Goal: Task Accomplishment & Management: Complete application form

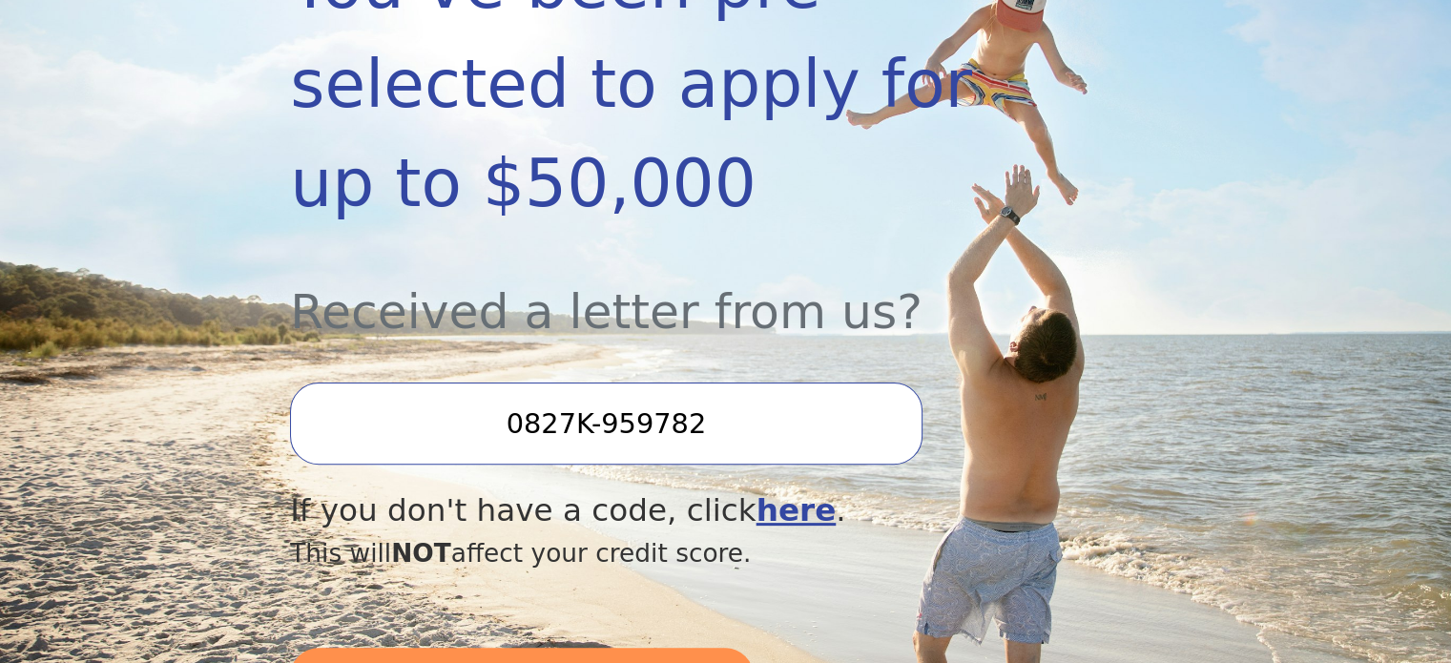
scroll to position [572, 0]
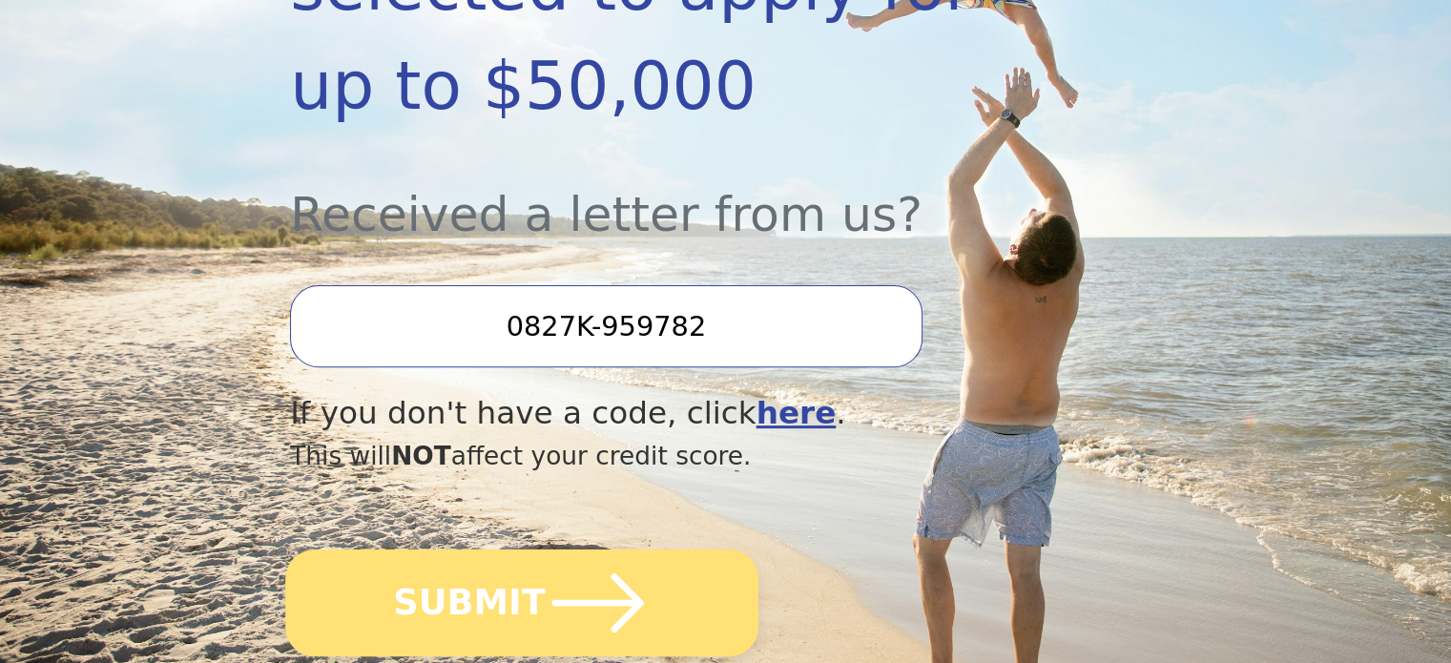
click at [566, 550] on icon "submit" at bounding box center [598, 602] width 105 height 105
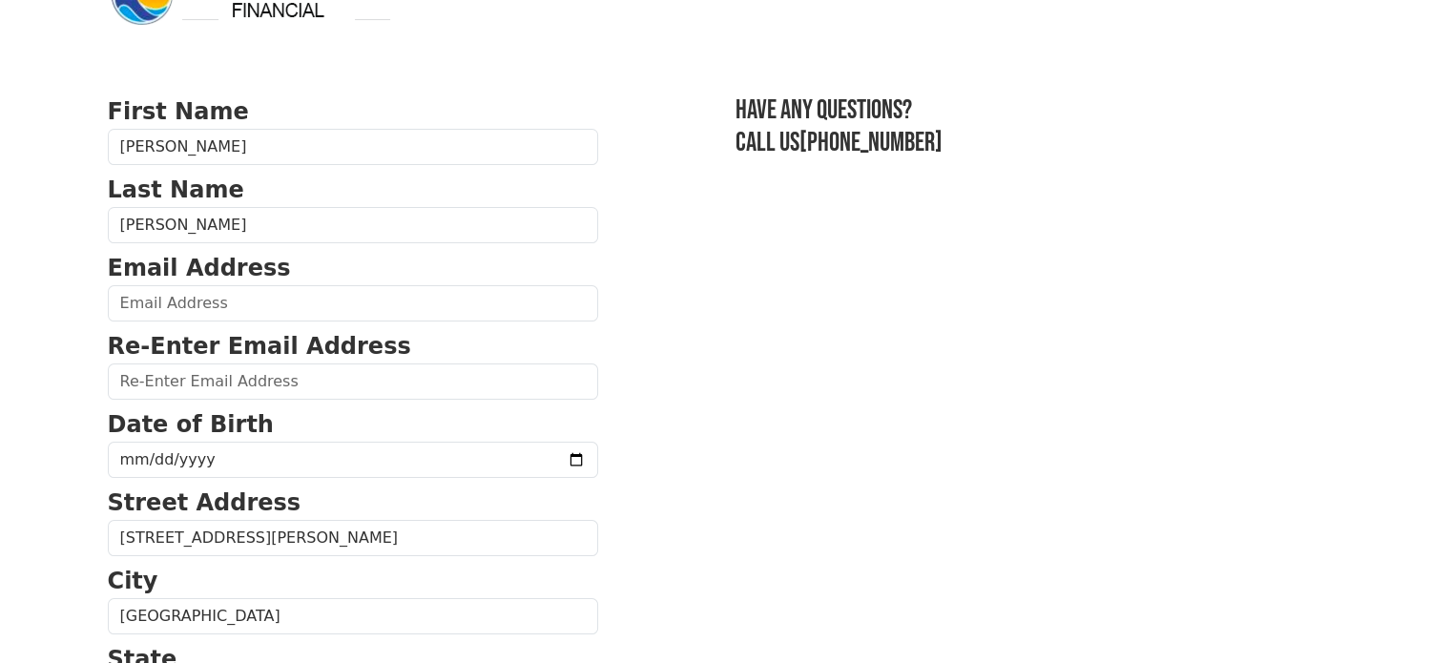
scroll to position [95, 0]
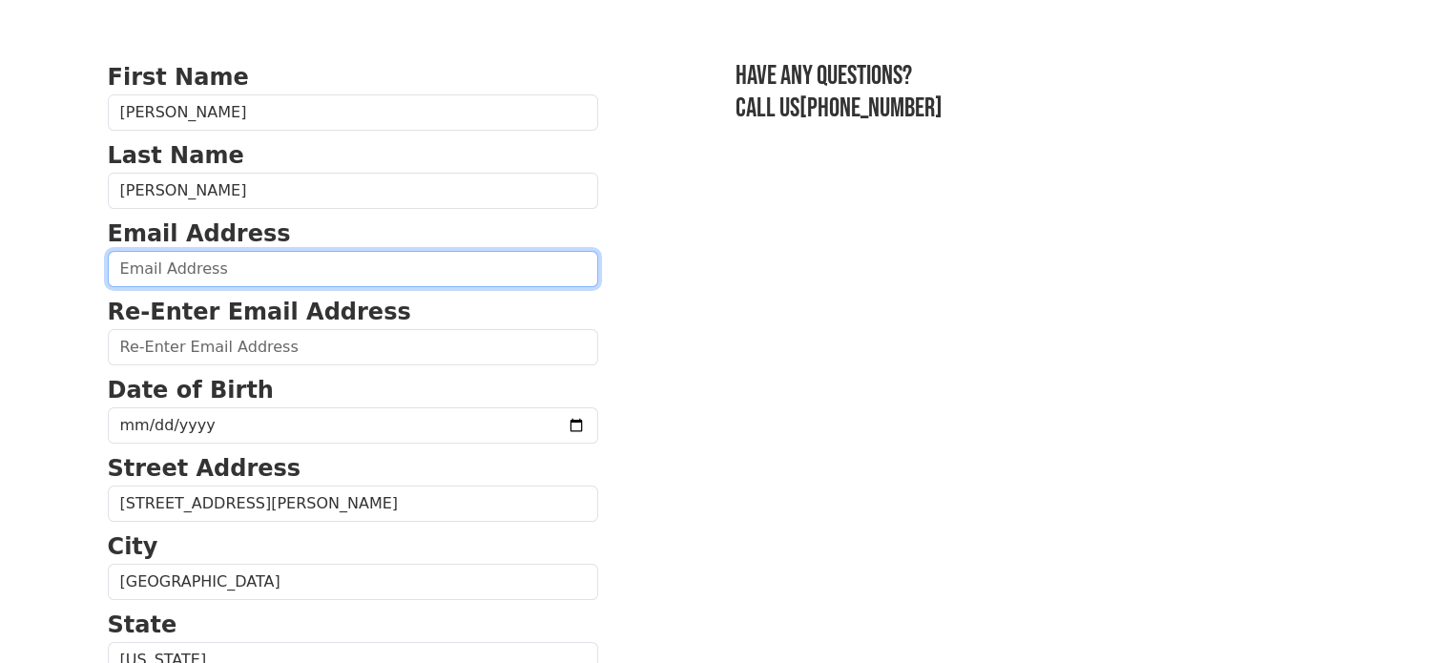
click at [221, 267] on input "email" at bounding box center [353, 269] width 490 height 36
type input "[EMAIL_ADDRESS][DOMAIN_NAME]"
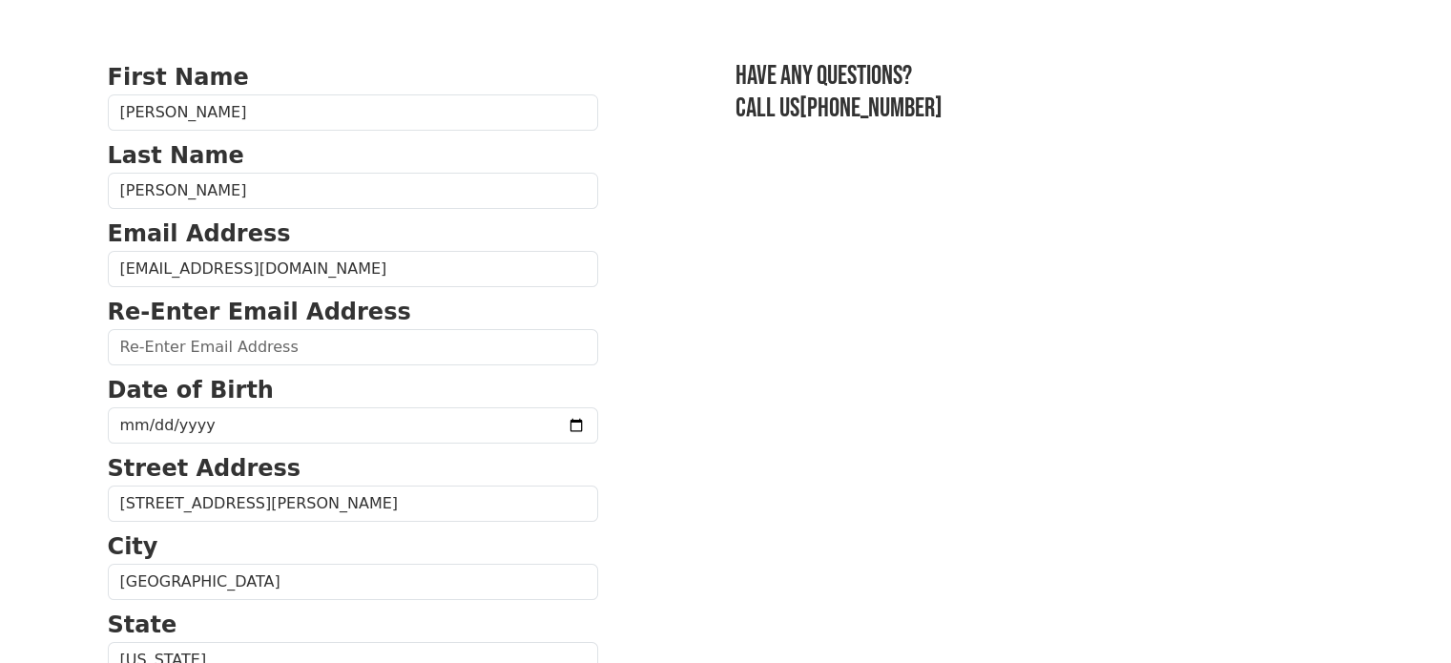
type input "[EMAIL_ADDRESS][DOMAIN_NAME]"
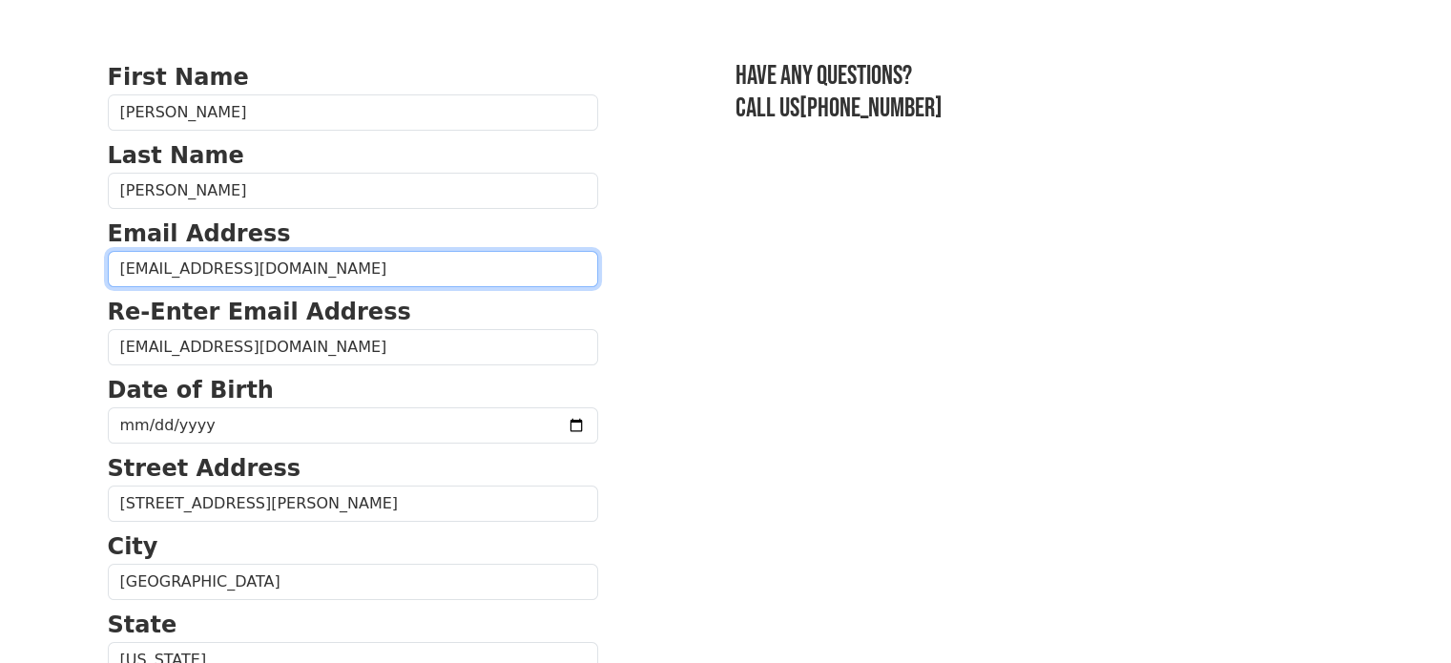
type input "[PHONE_NUMBER]"
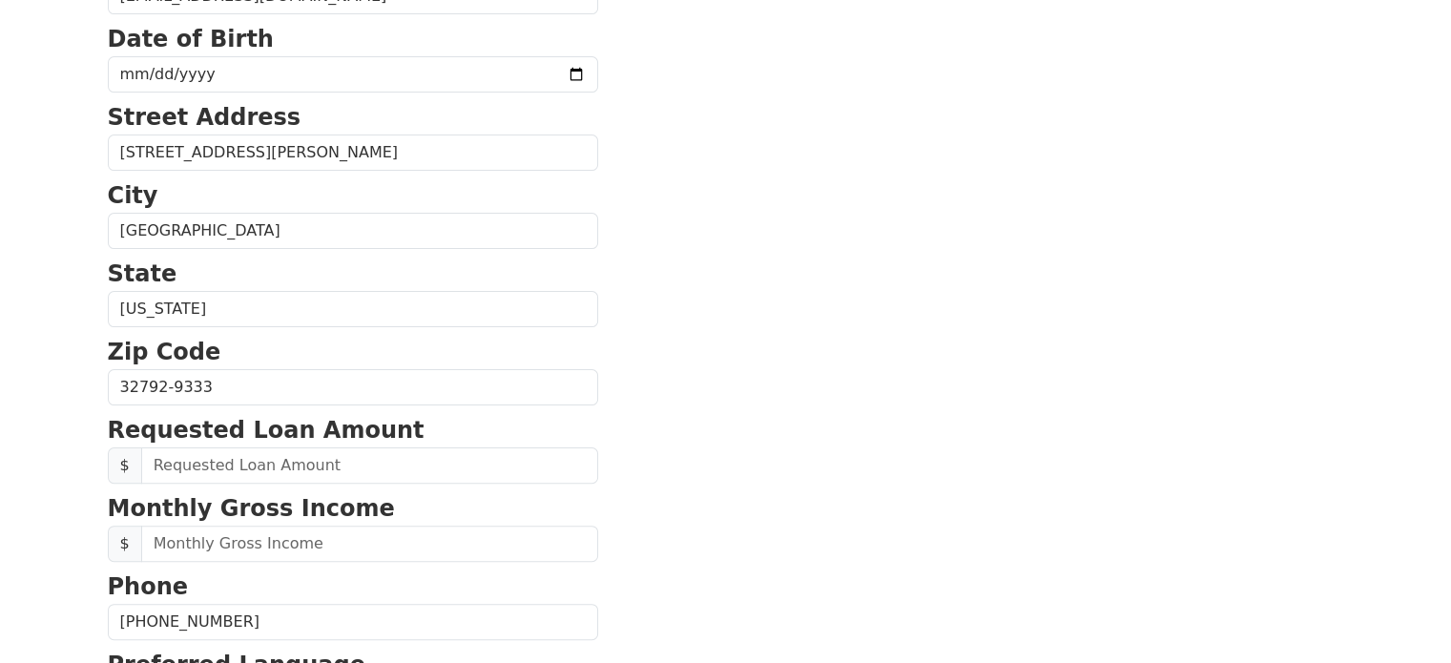
scroll to position [446, 0]
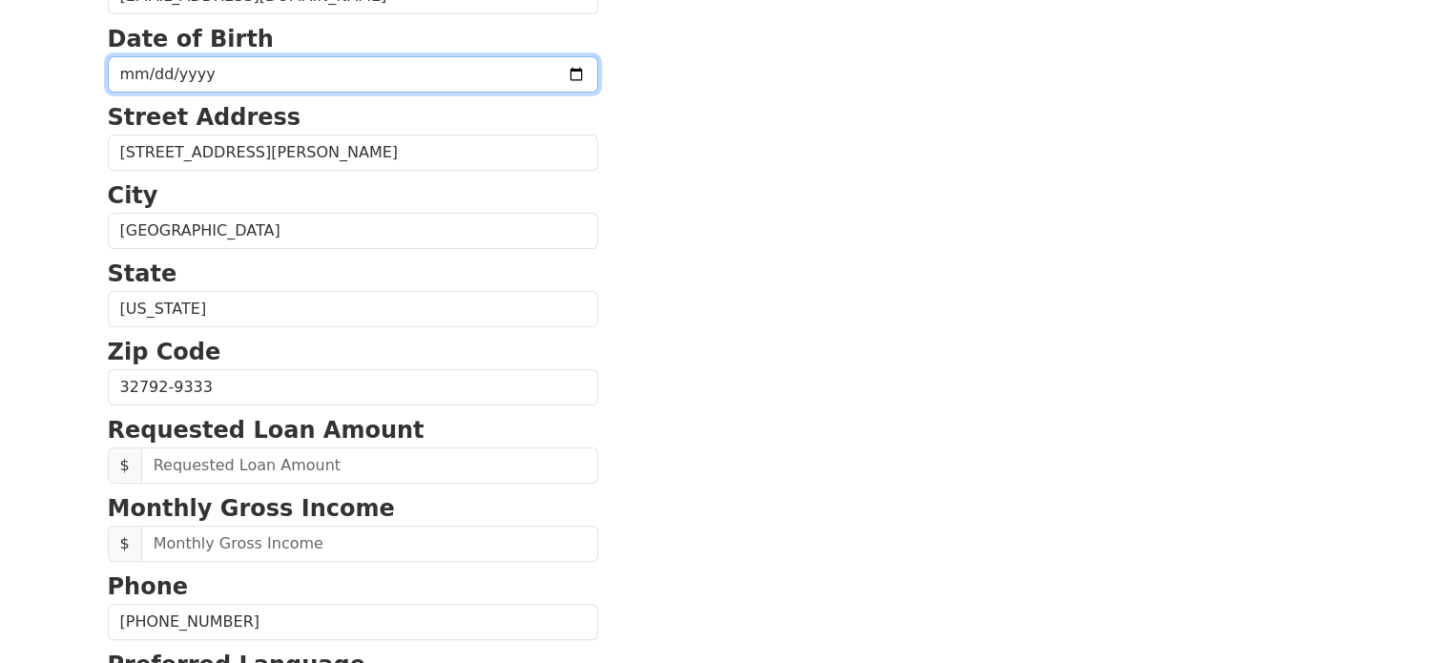
click at [240, 77] on input "date" at bounding box center [353, 74] width 490 height 36
type input "[DATE]"
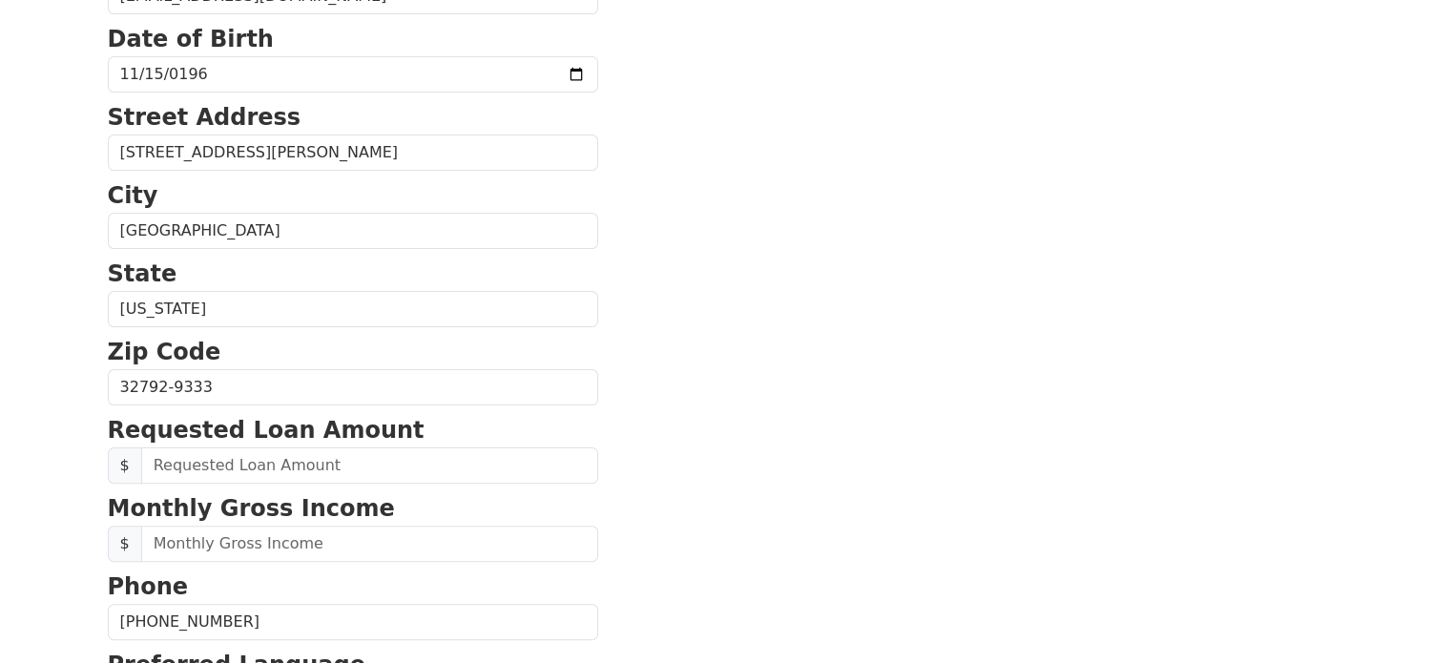
click at [697, 190] on section "First Name [PERSON_NAME] Last Name [PERSON_NAME] Email Address [EMAIL_ADDRESS][…" at bounding box center [726, 389] width 1236 height 1360
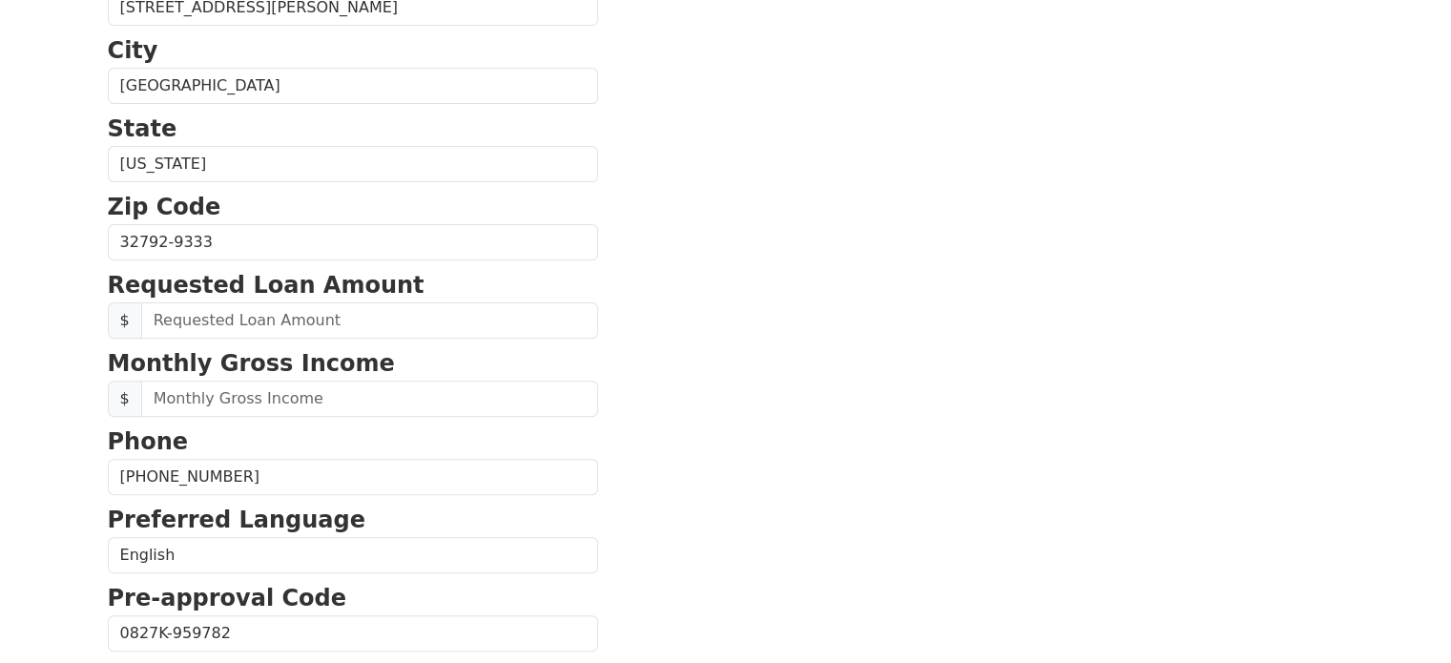
scroll to position [637, 0]
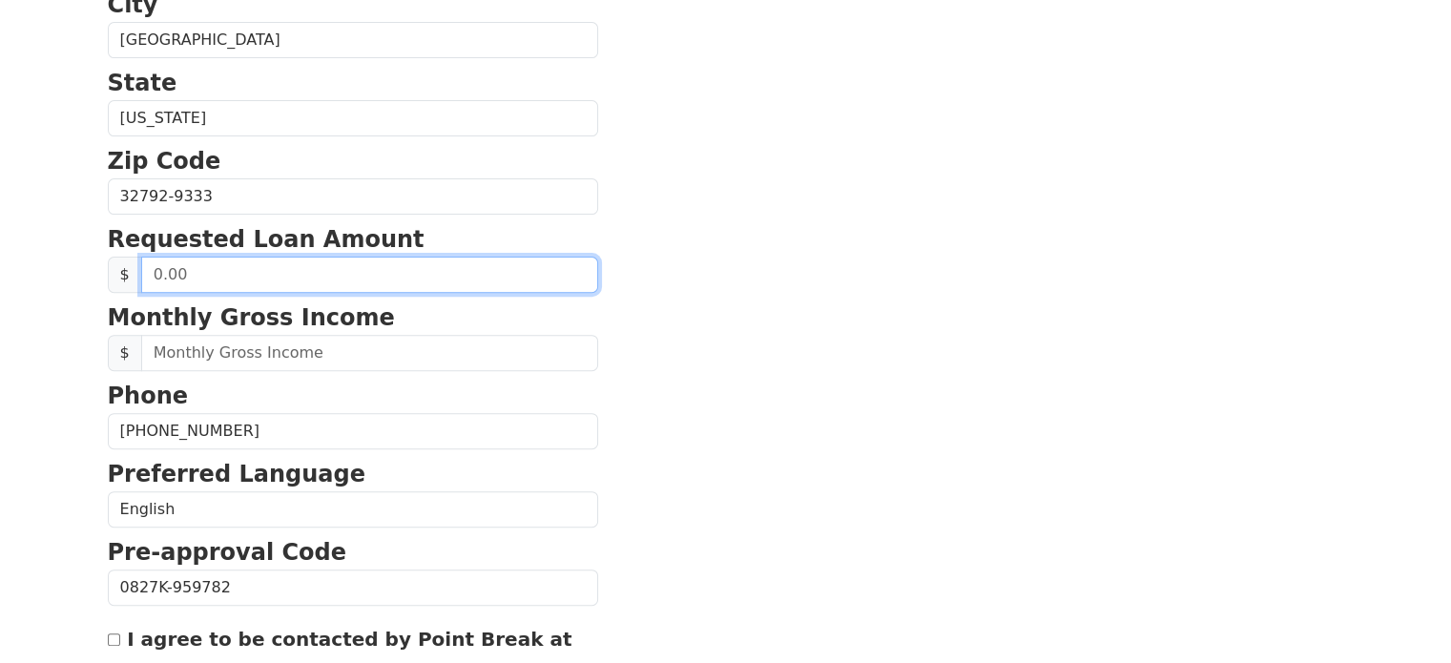
click at [277, 274] on input "text" at bounding box center [369, 275] width 457 height 36
type input "40,000.00"
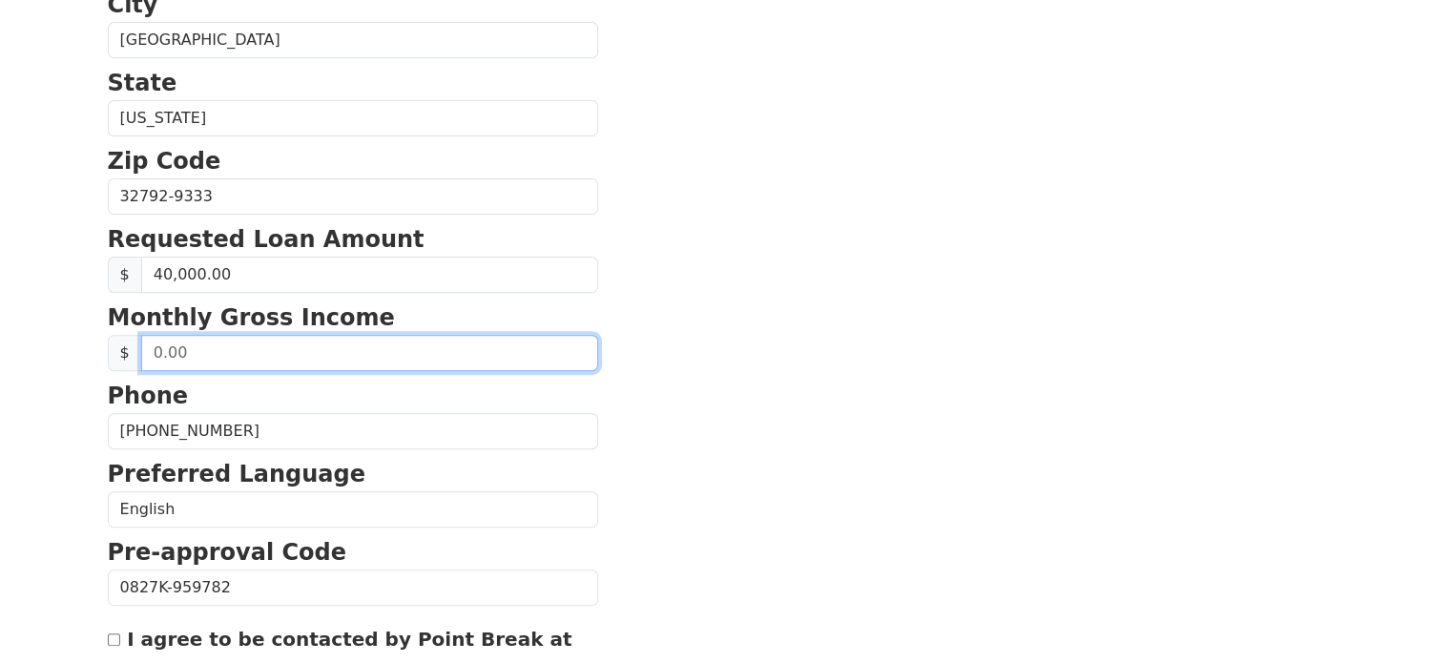
click at [294, 350] on input "text" at bounding box center [369, 353] width 457 height 36
type input "5,330.00"
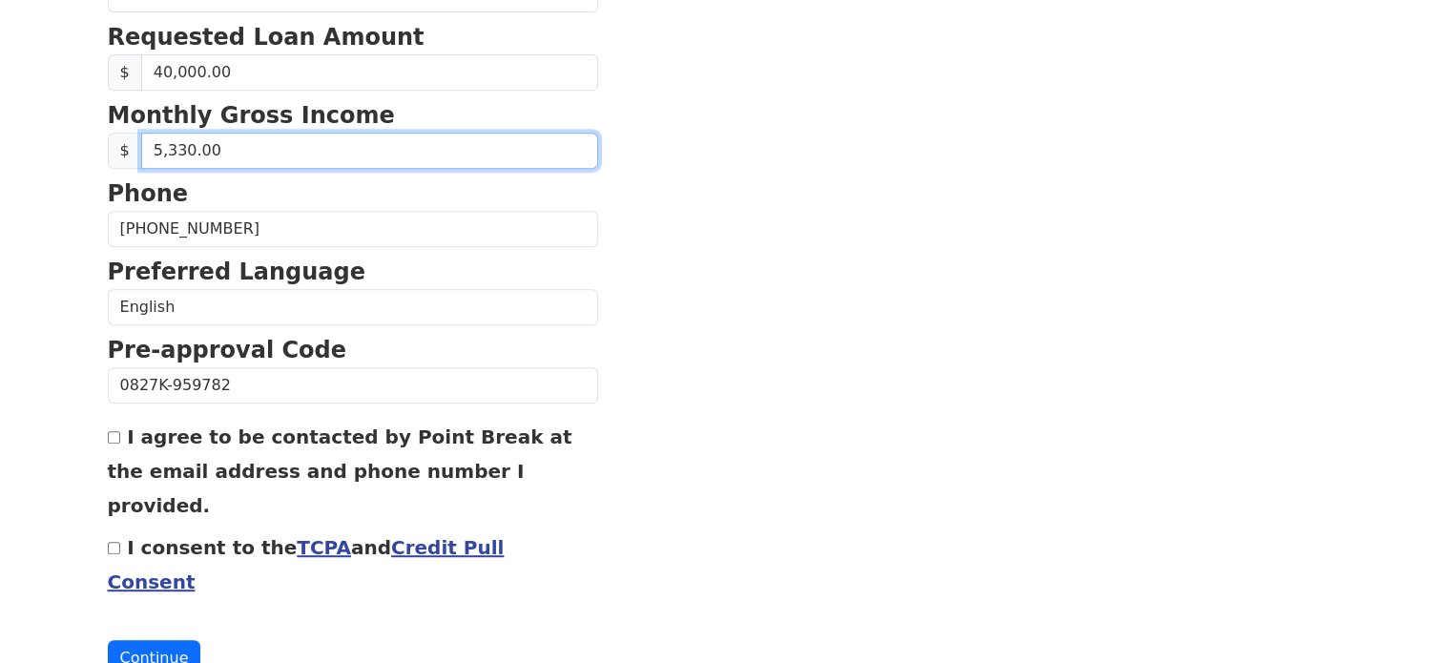
scroll to position [849, 0]
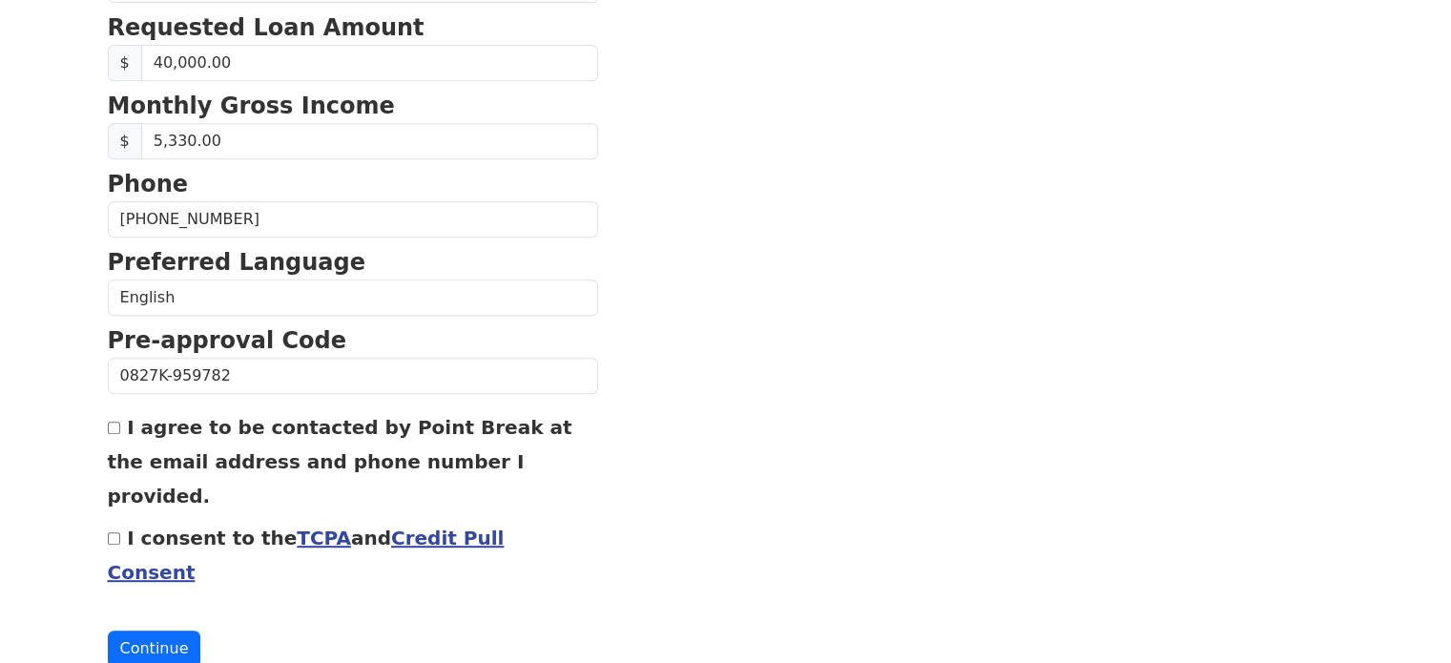
click at [121, 424] on div "I agree to be contacted by Point Break at the email address and phone number I …" at bounding box center [353, 460] width 490 height 103
click at [114, 532] on input "I consent to the TCPA and Credit Pull Consent" at bounding box center [114, 538] width 12 height 12
checkbox input "true"
click at [117, 428] on input "I agree to be contacted by Point Break at the email address and phone number I …" at bounding box center [114, 428] width 12 height 12
checkbox input "true"
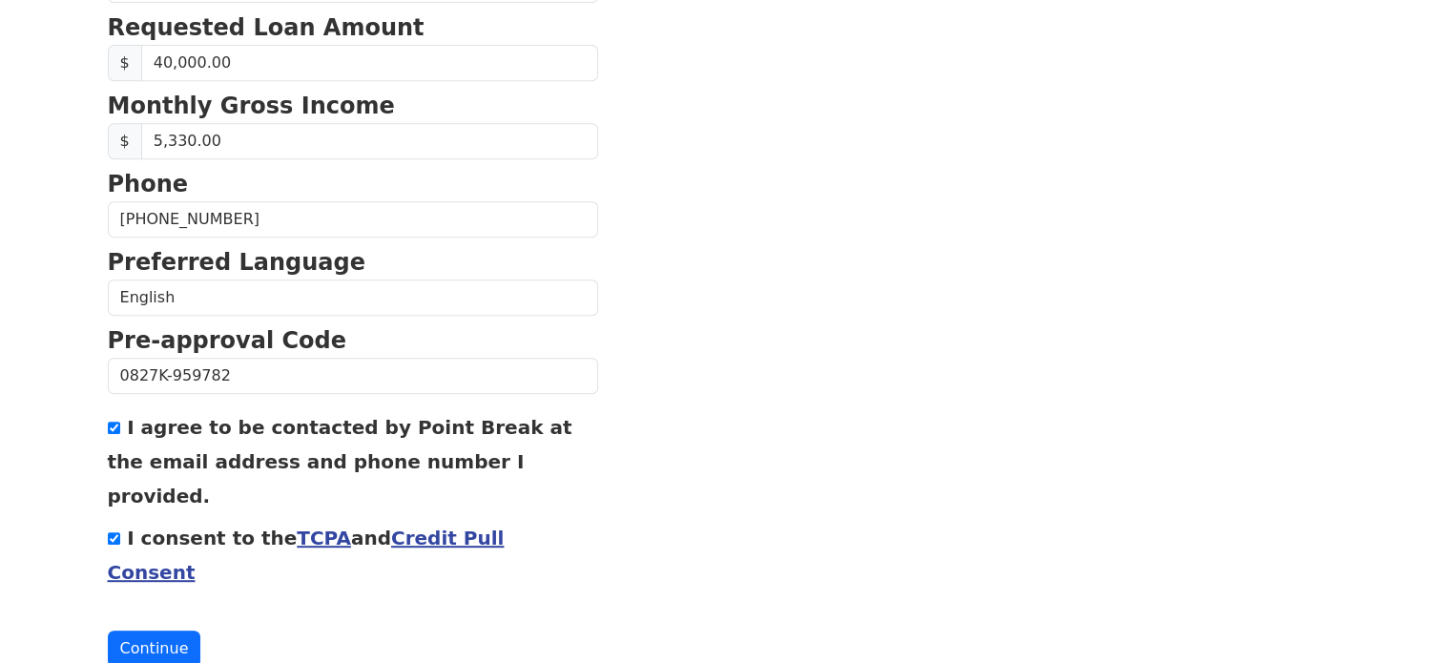
click at [425, 527] on link "Credit Pull Consent" at bounding box center [306, 555] width 397 height 57
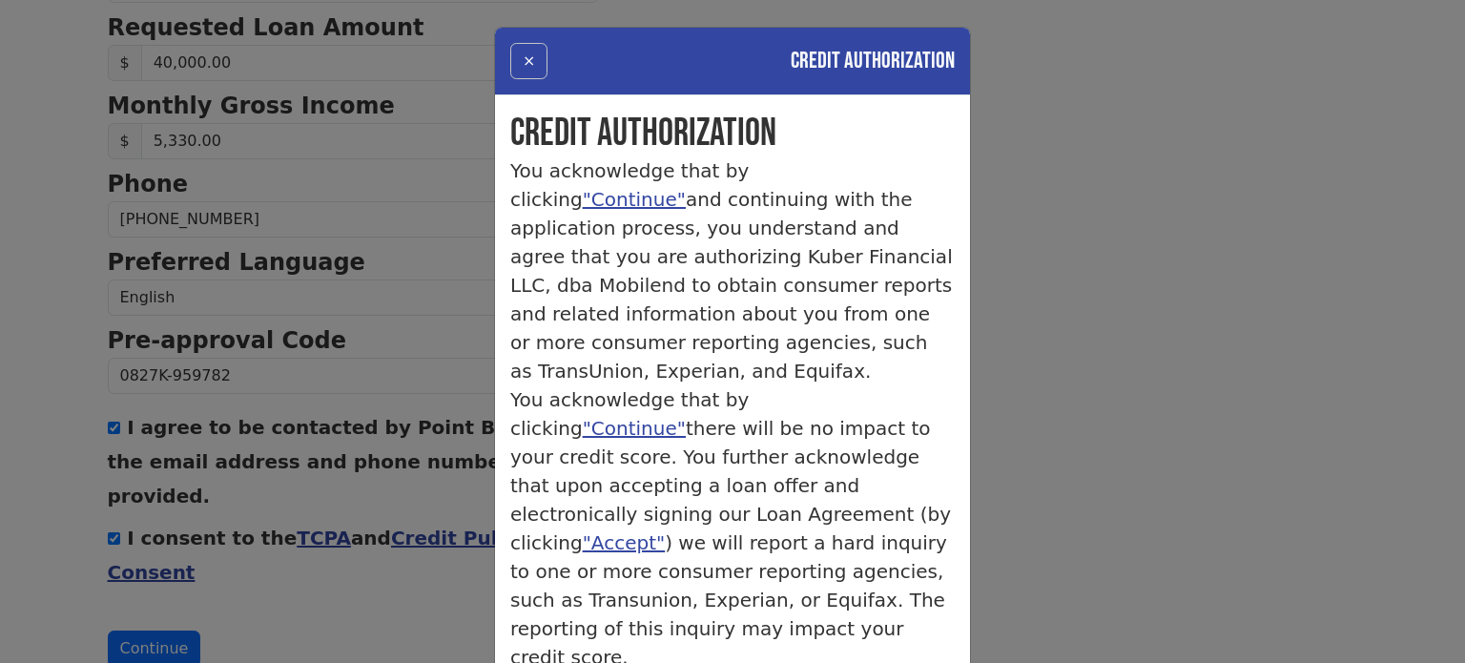
click at [523, 60] on button "×" at bounding box center [528, 61] width 37 height 36
